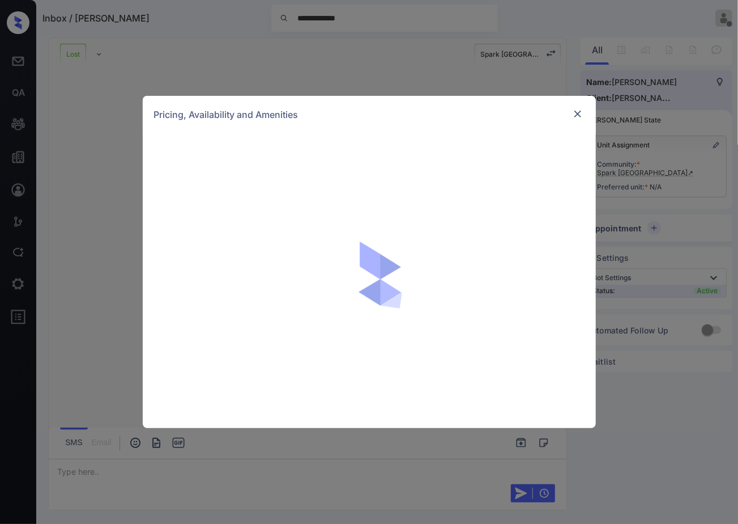
scroll to position [238, 0]
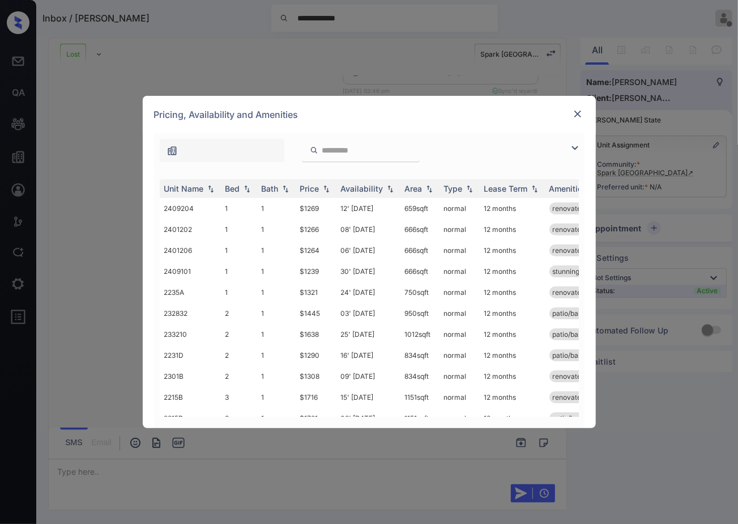
click at [579, 117] on img at bounding box center [577, 113] width 11 height 11
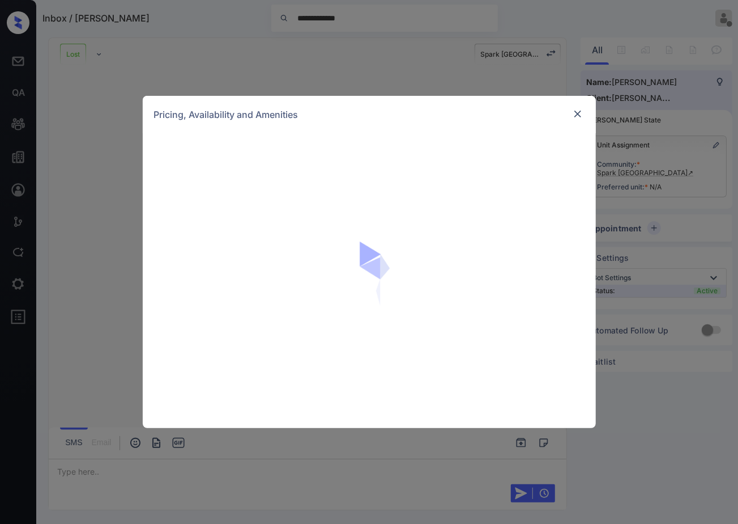
scroll to position [1245, 0]
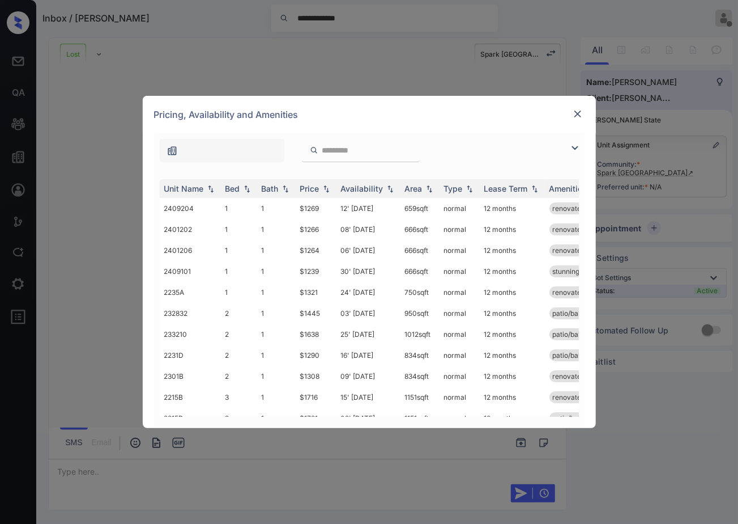
click at [516, 143] on div at bounding box center [369, 147] width 431 height 29
click at [326, 190] on img at bounding box center [326, 189] width 11 height 8
click at [247, 191] on img at bounding box center [246, 189] width 11 height 8
click at [247, 191] on img at bounding box center [246, 188] width 11 height 9
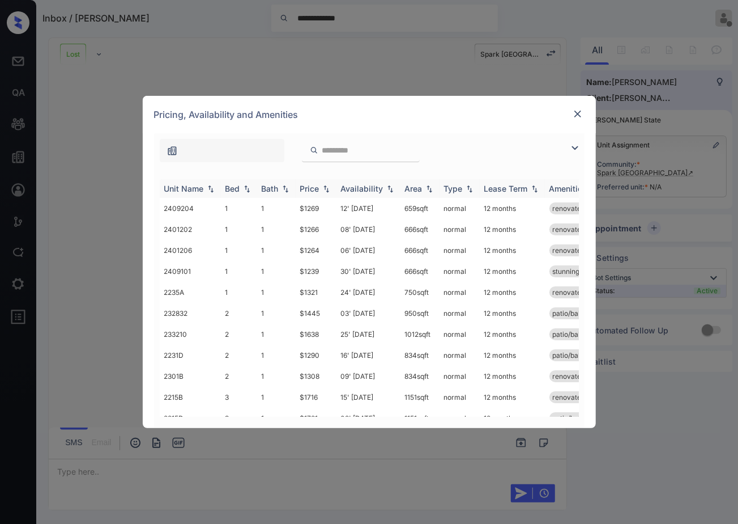
click at [247, 191] on img at bounding box center [246, 189] width 11 height 8
click at [247, 191] on img at bounding box center [246, 188] width 11 height 9
click at [576, 116] on img at bounding box center [577, 113] width 11 height 11
